Goal: Find specific page/section: Find specific page/section

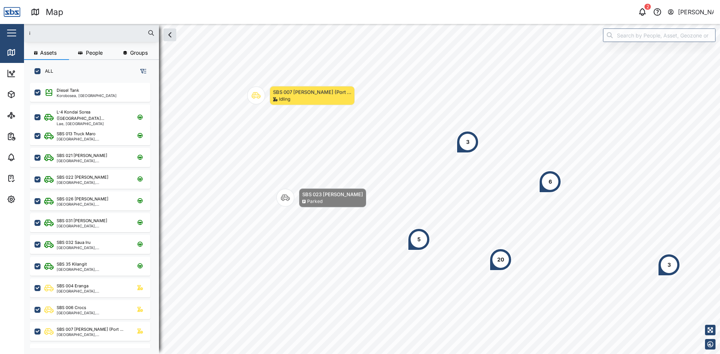
scroll to position [262, 117]
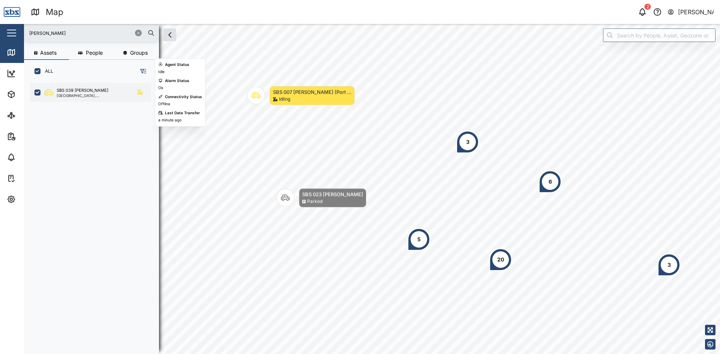
type input "[PERSON_NAME]"
click at [84, 92] on div "SBS 039 [PERSON_NAME]" at bounding box center [83, 90] width 52 height 6
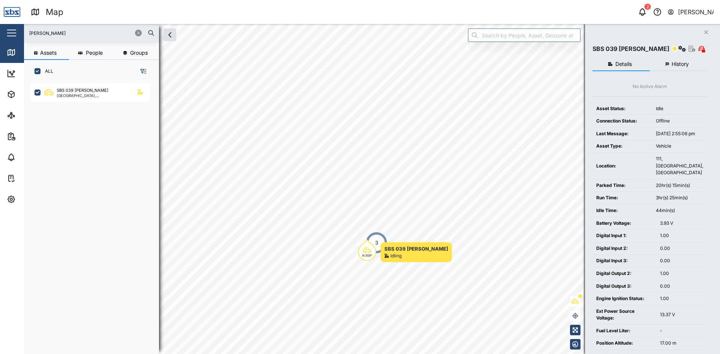
click at [707, 31] on icon "button" at bounding box center [706, 32] width 4 height 4
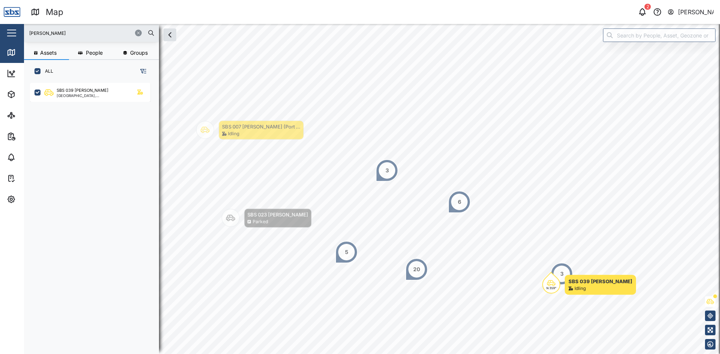
click at [140, 31] on icon "button" at bounding box center [138, 33] width 4 height 4
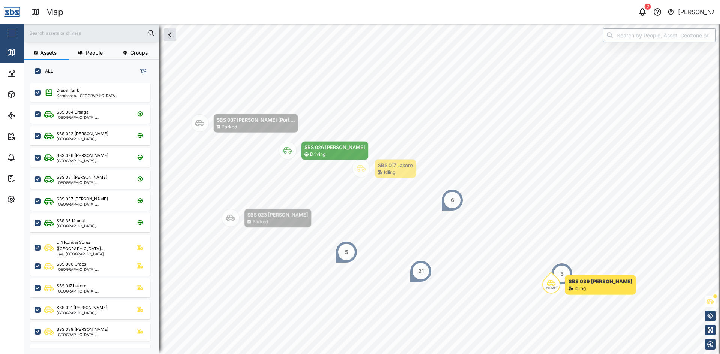
click at [628, 36] on input "search" at bounding box center [659, 34] width 112 height 13
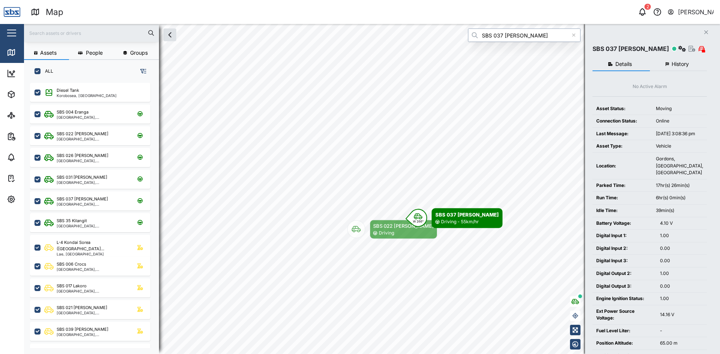
type input "SBS 037 [PERSON_NAME]"
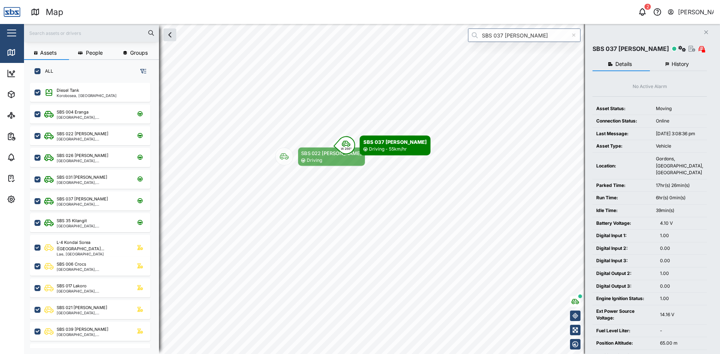
click at [403, 186] on body "Map 2 [PERSON_NAME] Close Map Dashboard Assets ATS Camera Generator Personnel T…" at bounding box center [360, 177] width 720 height 354
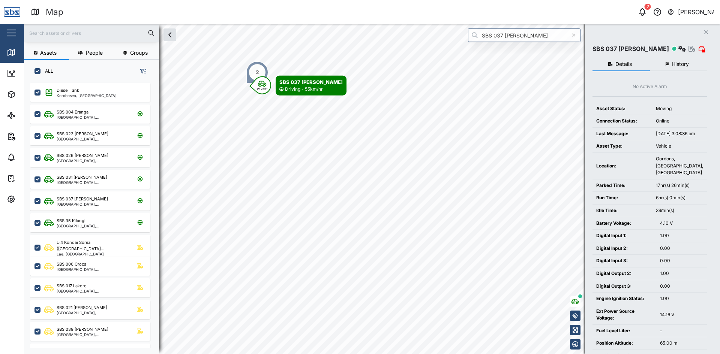
click at [705, 34] on icon "Close" at bounding box center [706, 32] width 4 height 6
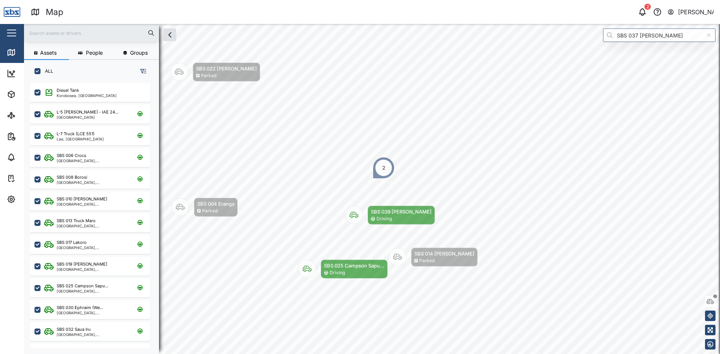
click at [708, 36] on icon at bounding box center [708, 35] width 3 height 3
